Goal: Navigation & Orientation: Find specific page/section

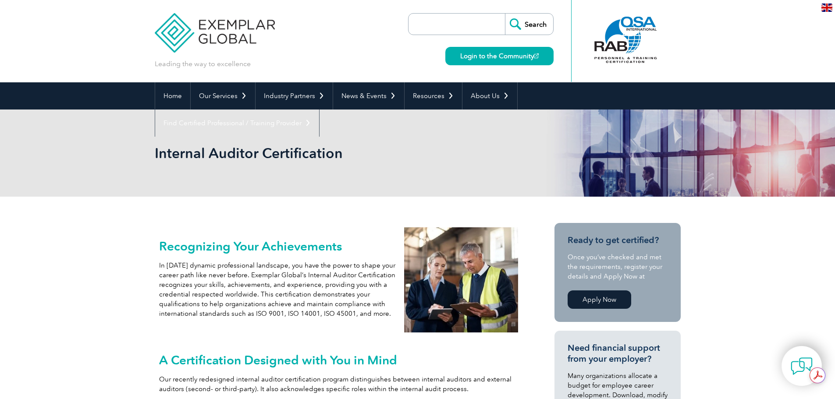
click at [829, 8] on img at bounding box center [826, 8] width 11 height 8
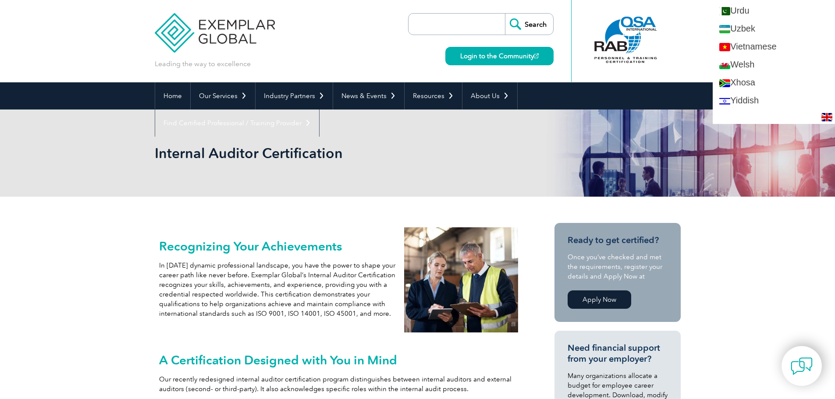
scroll to position [1749, 0]
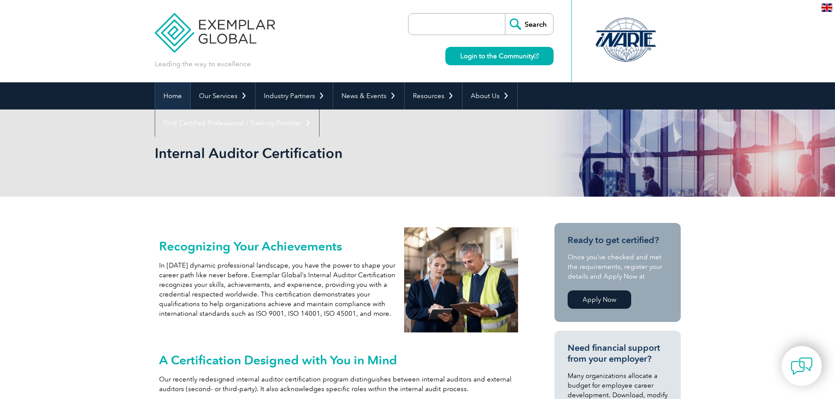
click at [166, 92] on link "Home" at bounding box center [172, 95] width 35 height 27
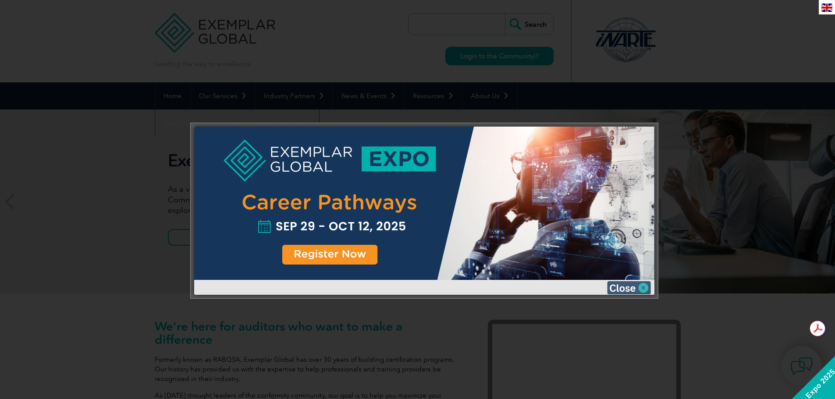
click at [644, 288] on img at bounding box center [629, 287] width 44 height 13
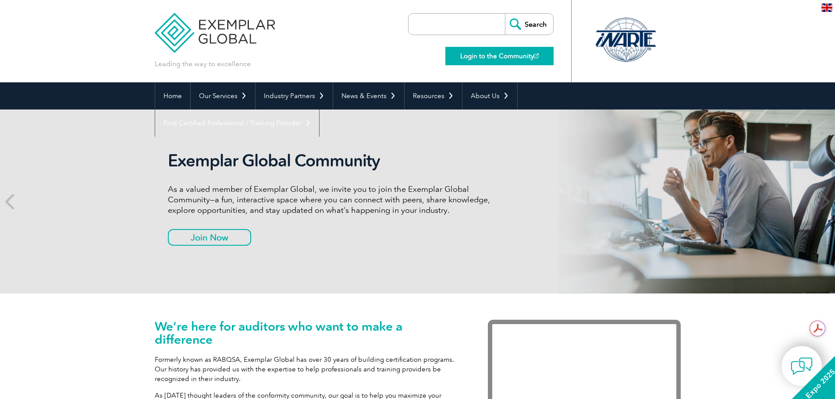
click at [507, 56] on link "Login to the Community" at bounding box center [499, 56] width 108 height 18
click at [527, 53] on link "Login to the Community" at bounding box center [499, 56] width 108 height 18
